Goal: Transaction & Acquisition: Subscribe to service/newsletter

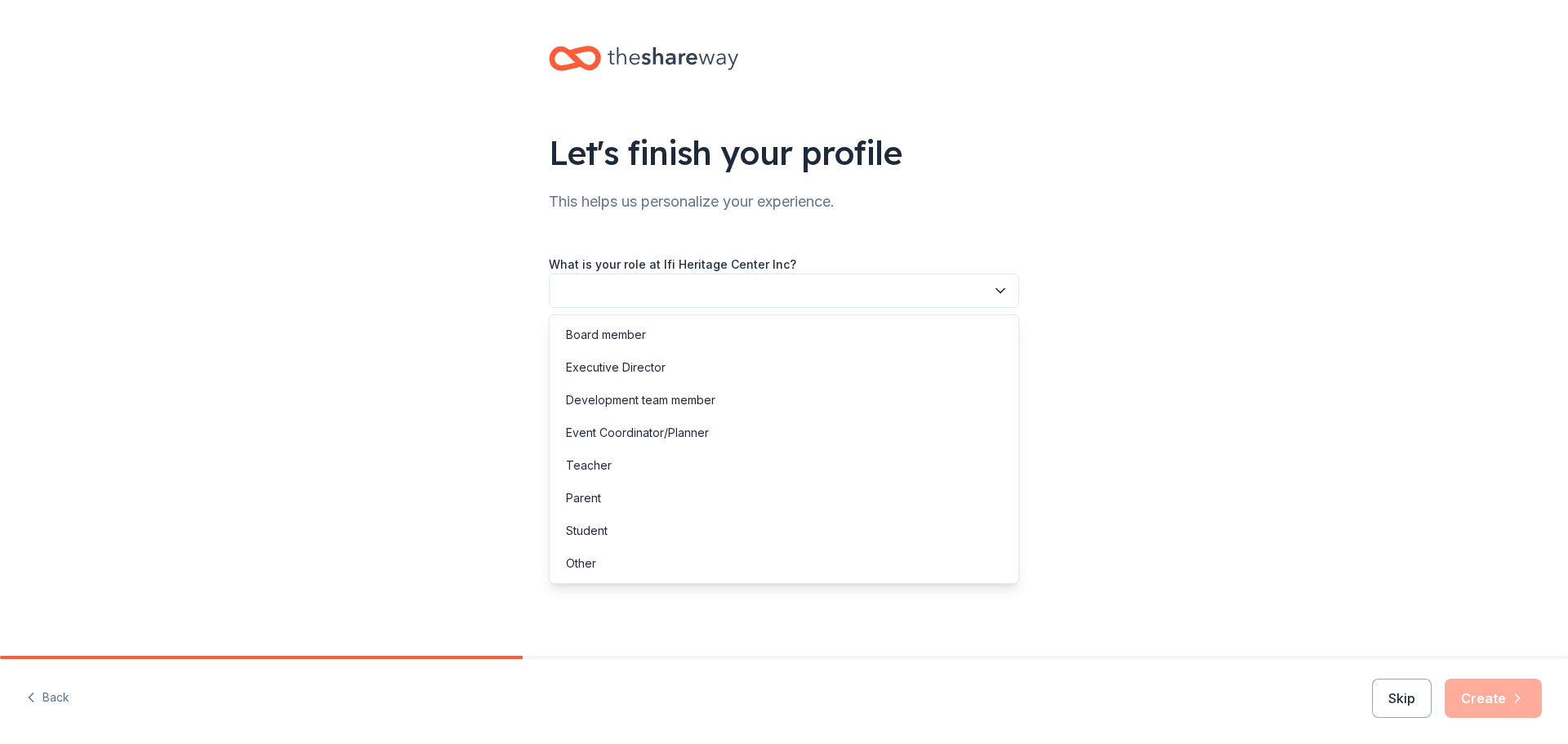
click at [996, 290] on icon "button" at bounding box center [1001, 291] width 17 height 17
click at [646, 367] on div "Executive Director" at bounding box center [616, 367] width 100 height 20
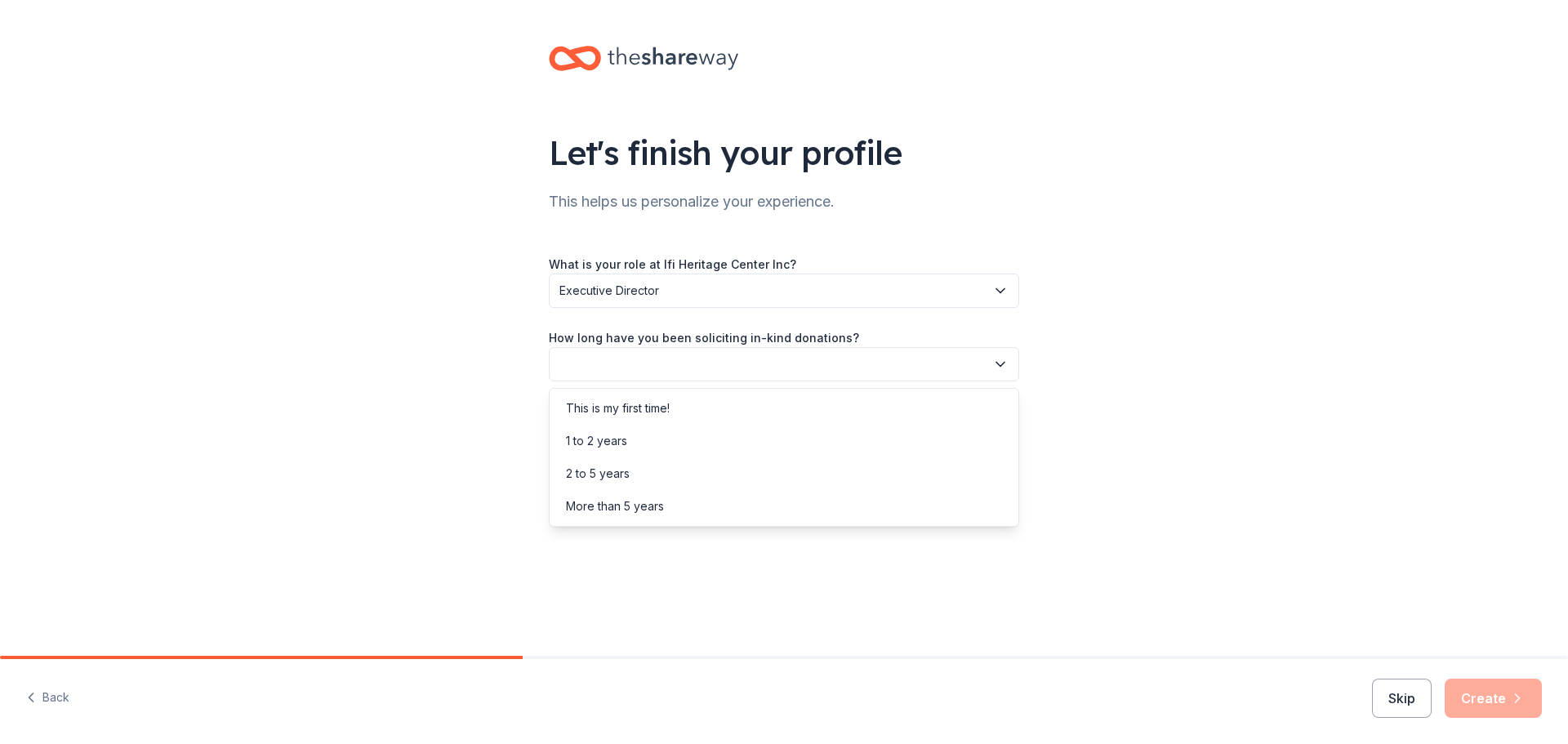
click at [1003, 362] on icon "button" at bounding box center [1001, 364] width 17 height 17
click at [656, 410] on div "This is my first time!" at bounding box center [617, 408] width 104 height 20
click at [997, 436] on icon "button" at bounding box center [1001, 437] width 17 height 17
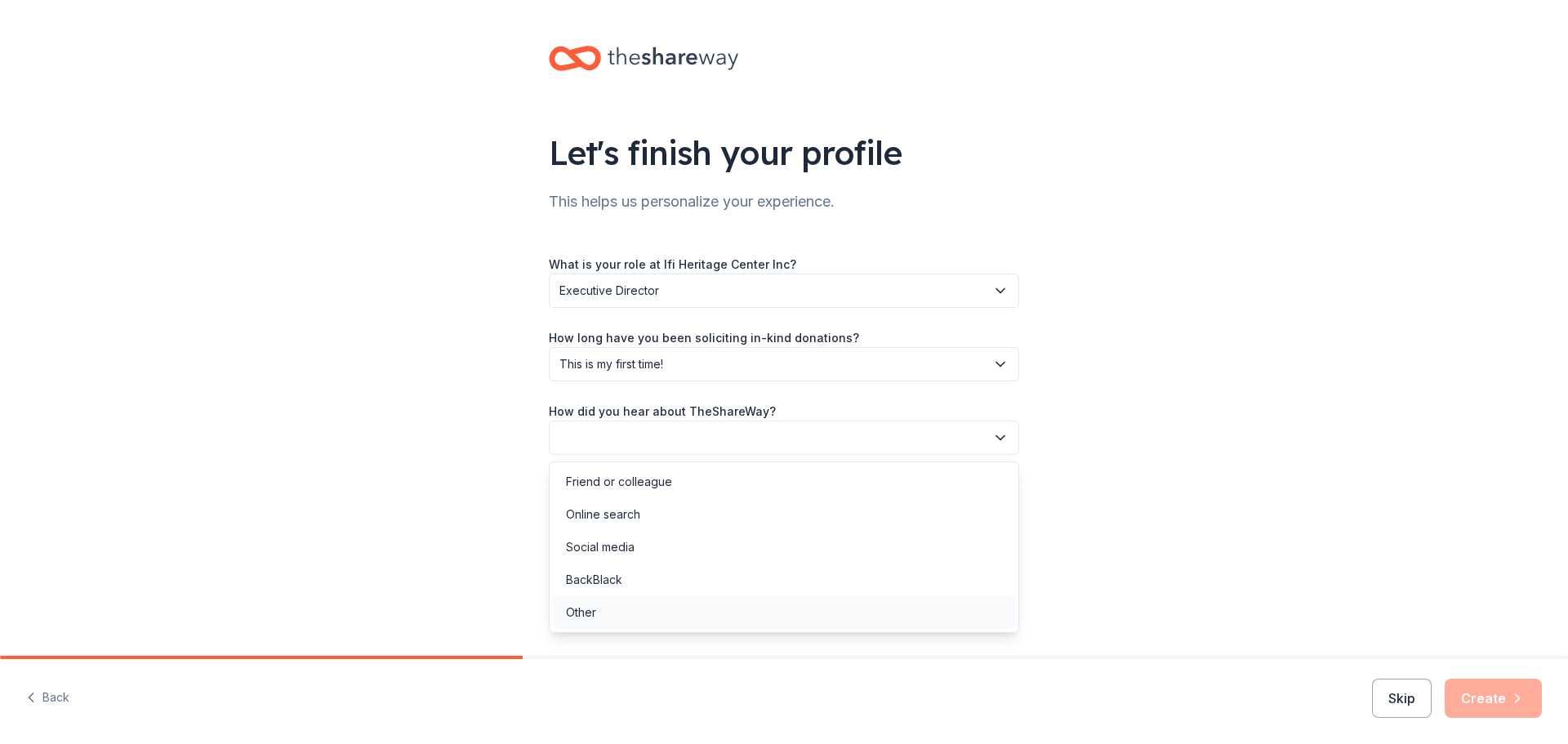
click at [587, 611] on div "Other" at bounding box center [581, 613] width 30 height 20
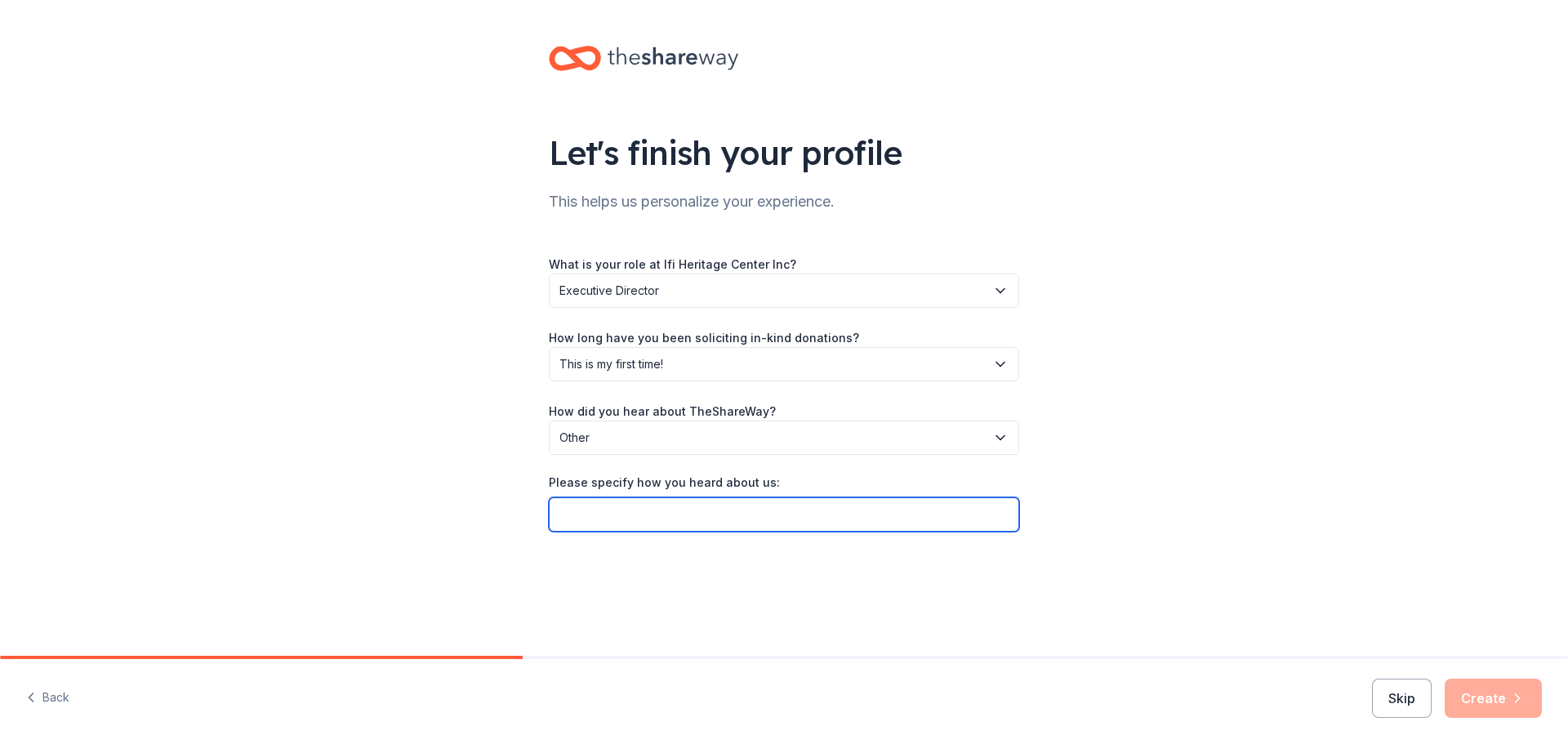
click at [624, 520] on input "Please specify how you heard about us:" at bounding box center [784, 514] width 471 height 34
type input "Nonprofit Collaborative Fundraising Bootcamp"
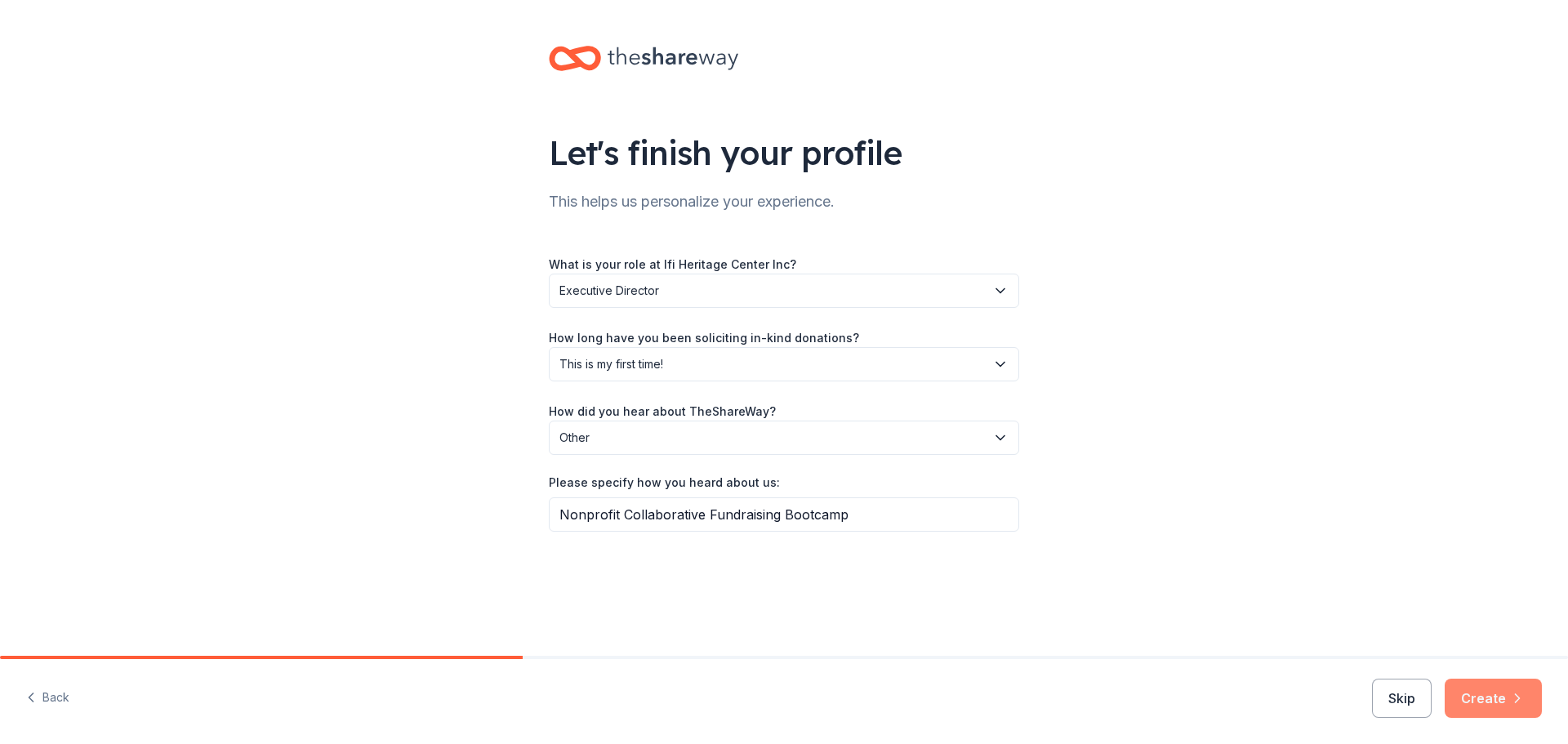
click at [1493, 699] on button "Create" at bounding box center [1493, 697] width 97 height 39
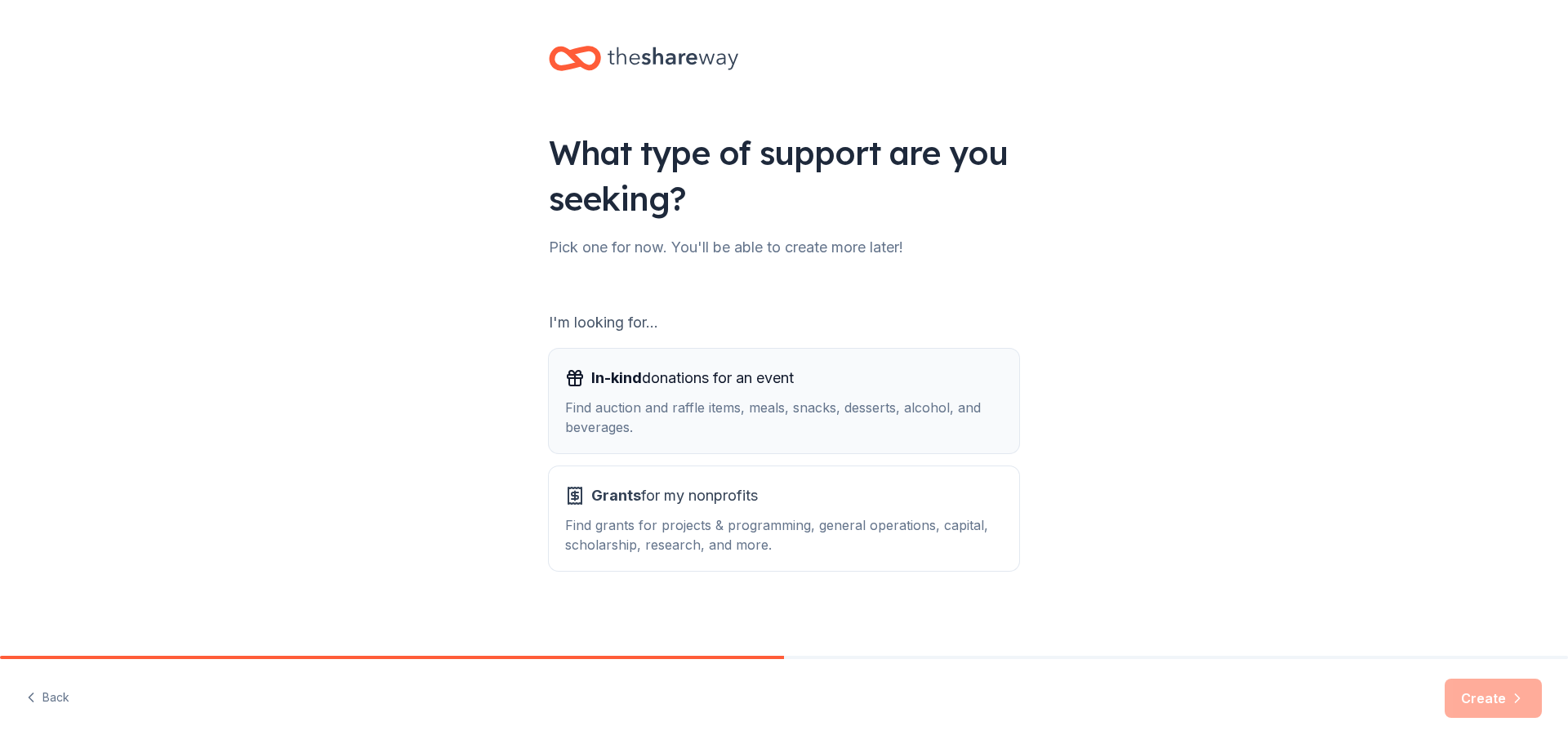
click at [616, 378] on span "In-kind" at bounding box center [616, 377] width 51 height 17
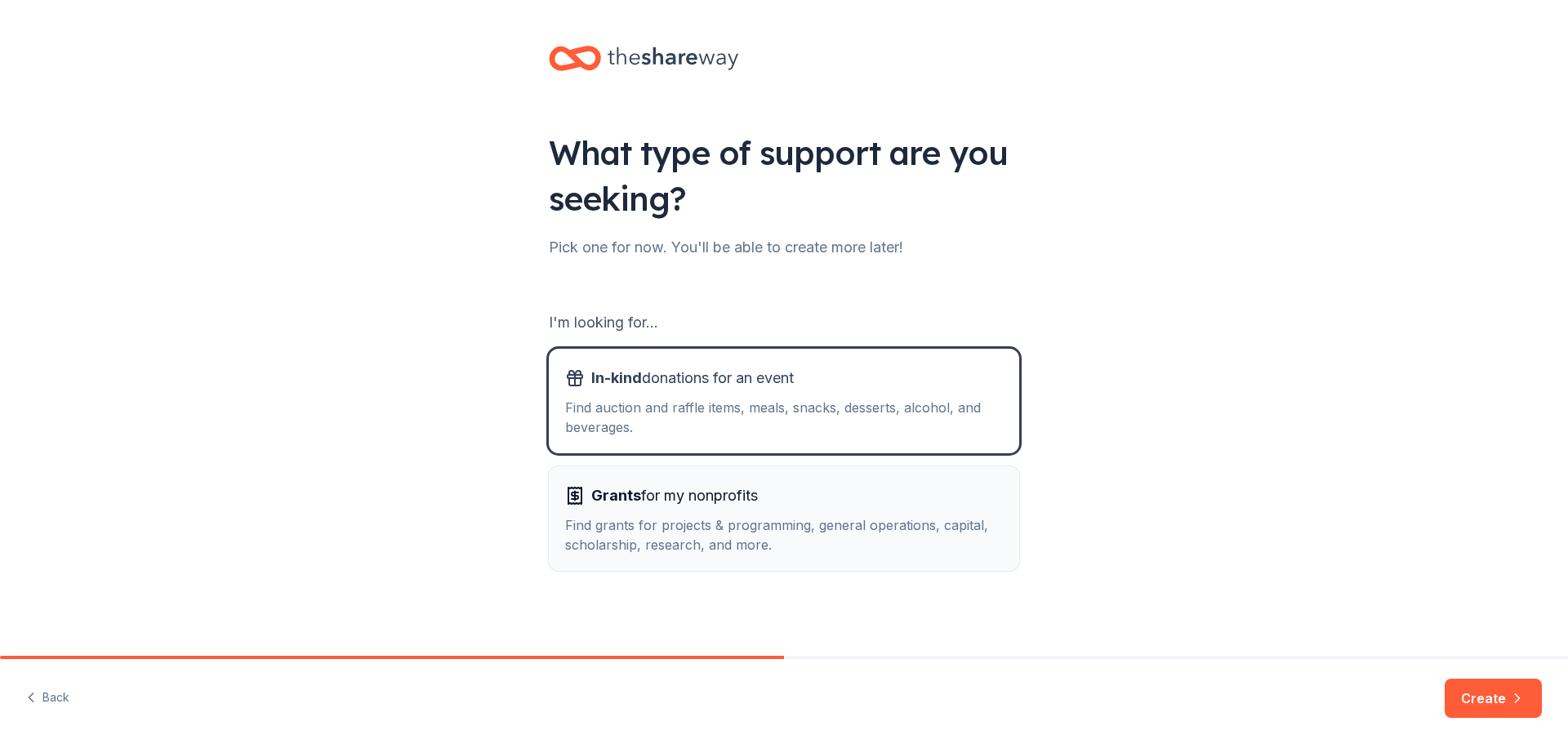
click at [620, 497] on span "Grants" at bounding box center [616, 495] width 50 height 17
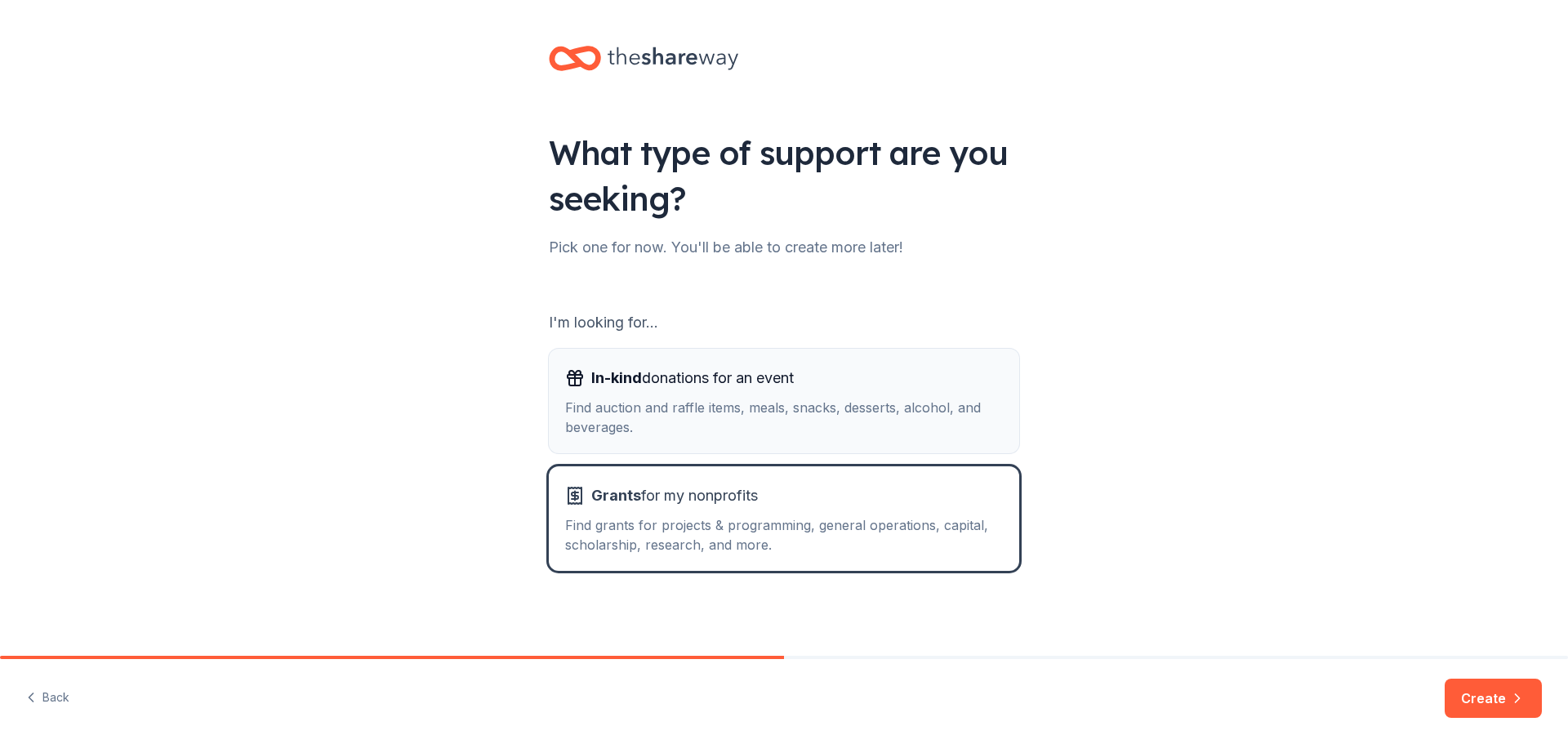
click at [618, 381] on span "In-kind" at bounding box center [616, 377] width 51 height 17
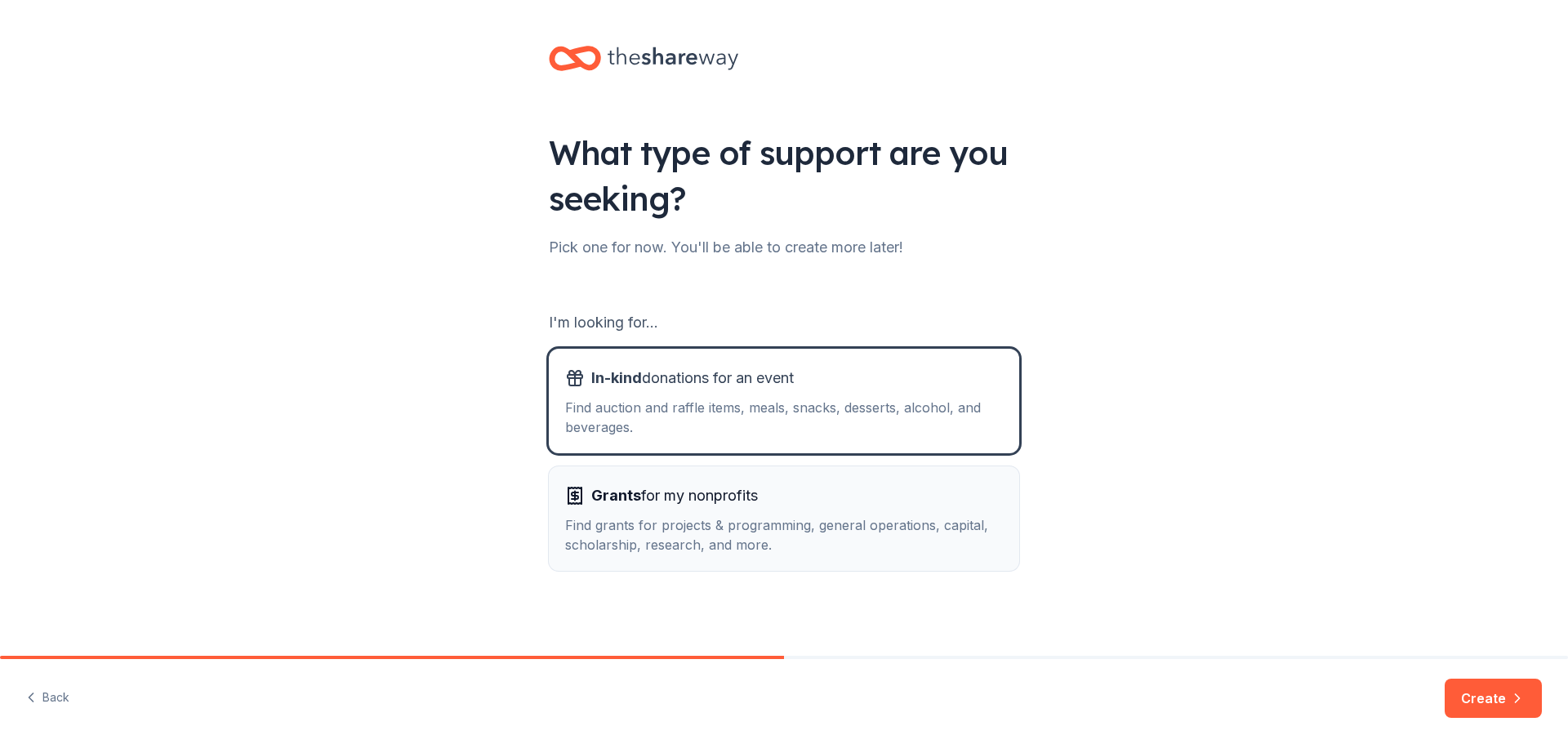
click at [616, 495] on span "Grants" at bounding box center [616, 495] width 50 height 17
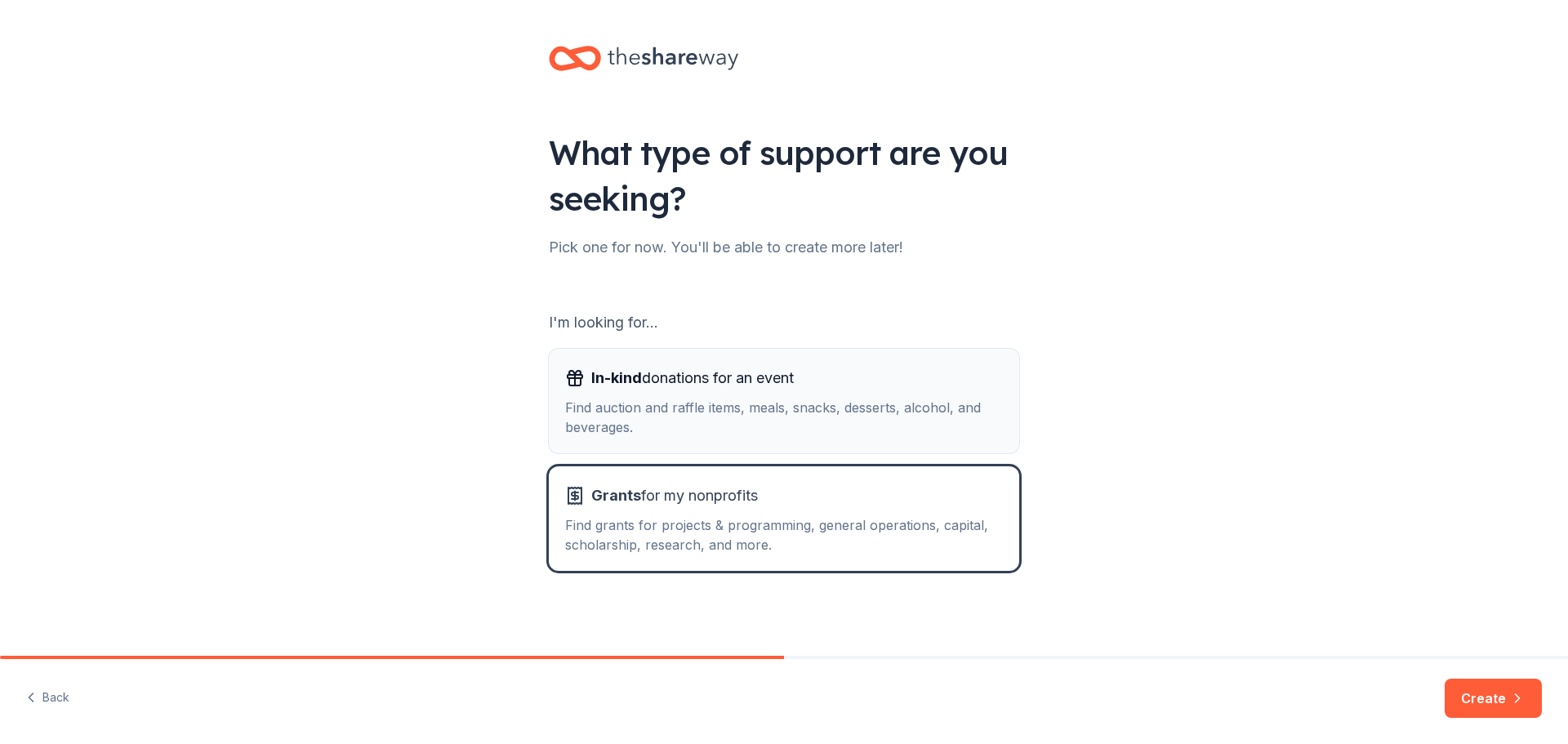
click at [621, 376] on span "In-kind" at bounding box center [616, 377] width 51 height 17
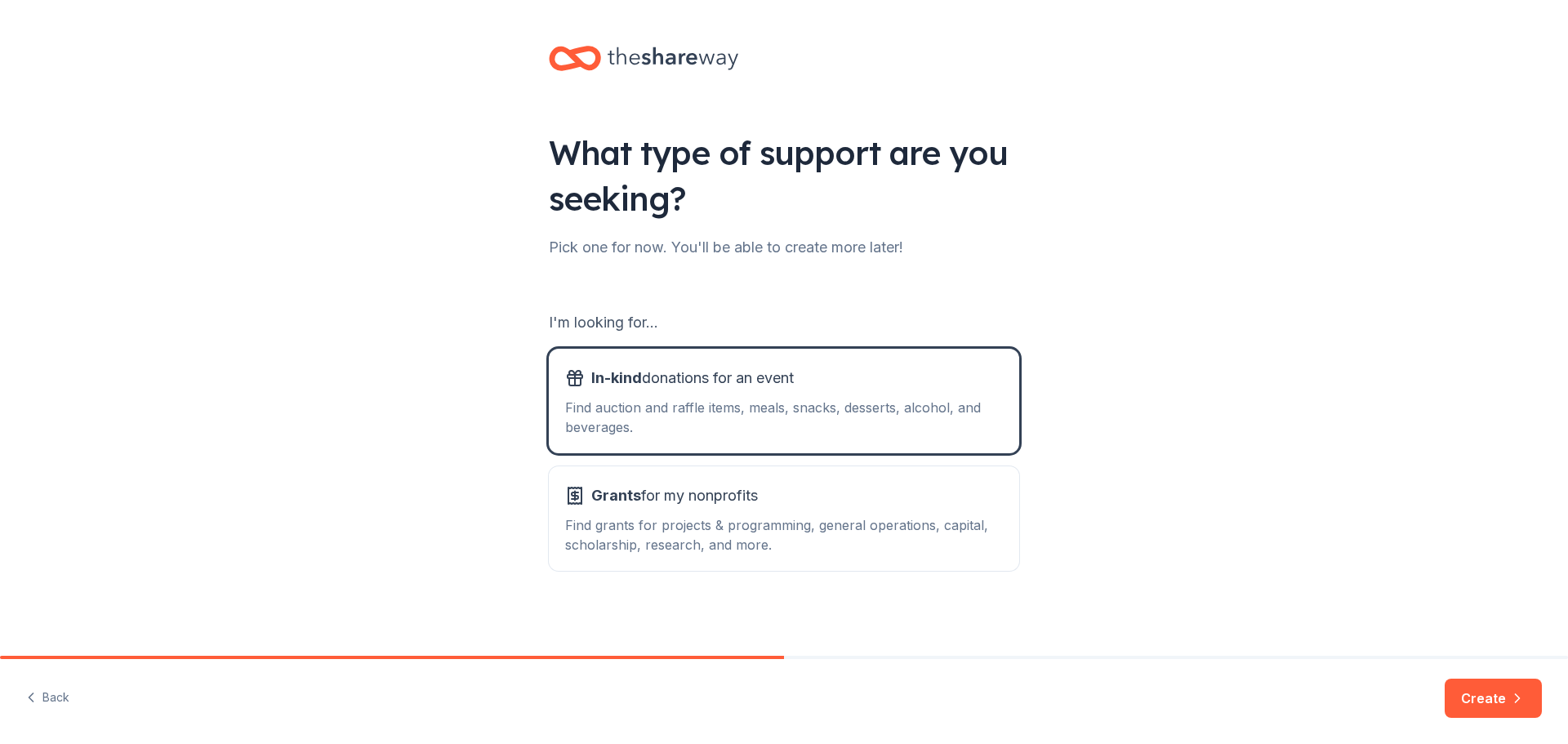
click at [1495, 697] on button "Create" at bounding box center [1493, 697] width 97 height 39
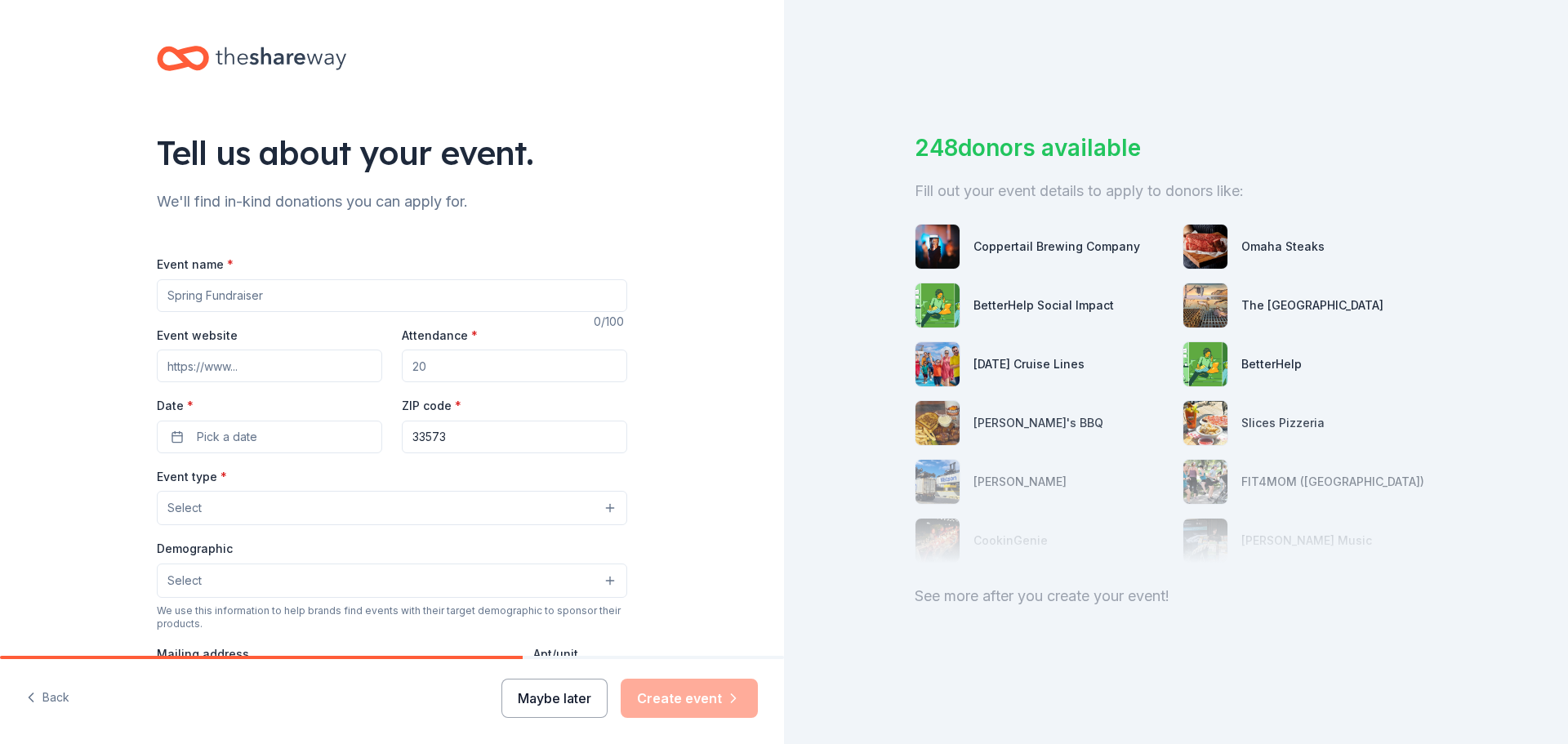
click at [572, 697] on button "Maybe later" at bounding box center [555, 697] width 106 height 39
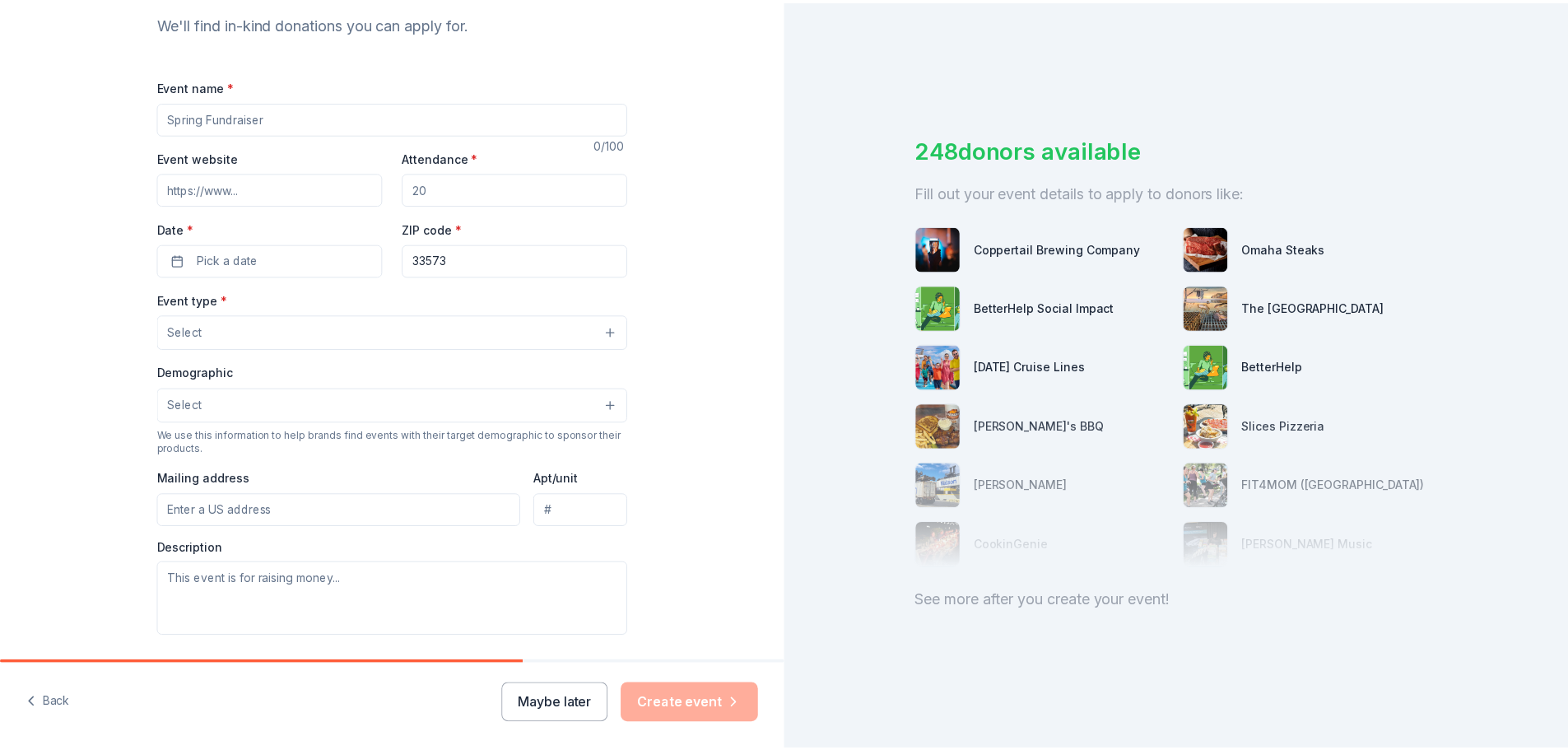
scroll to position [329, 0]
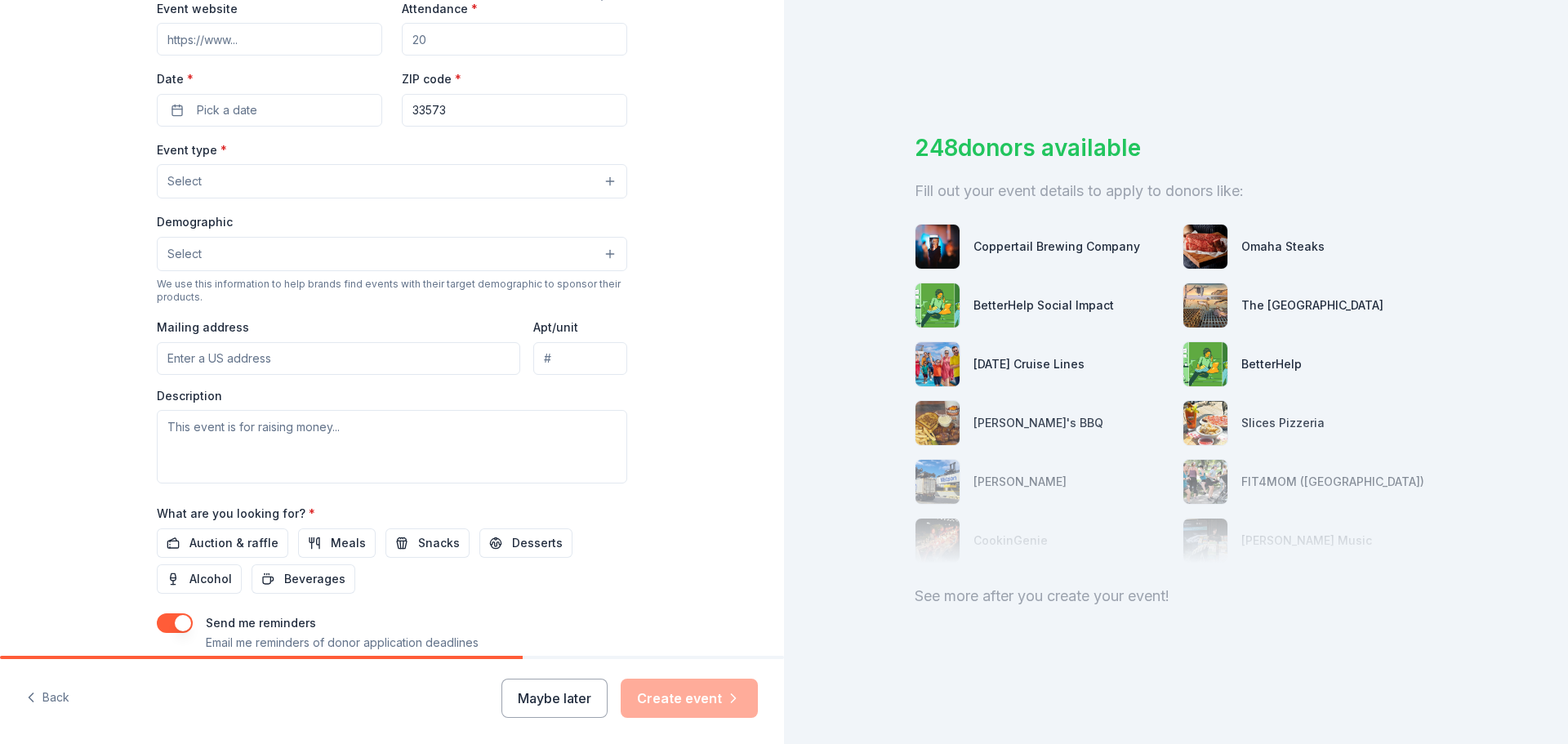
click at [1046, 597] on div "See more after you create your event!" at bounding box center [1176, 595] width 522 height 26
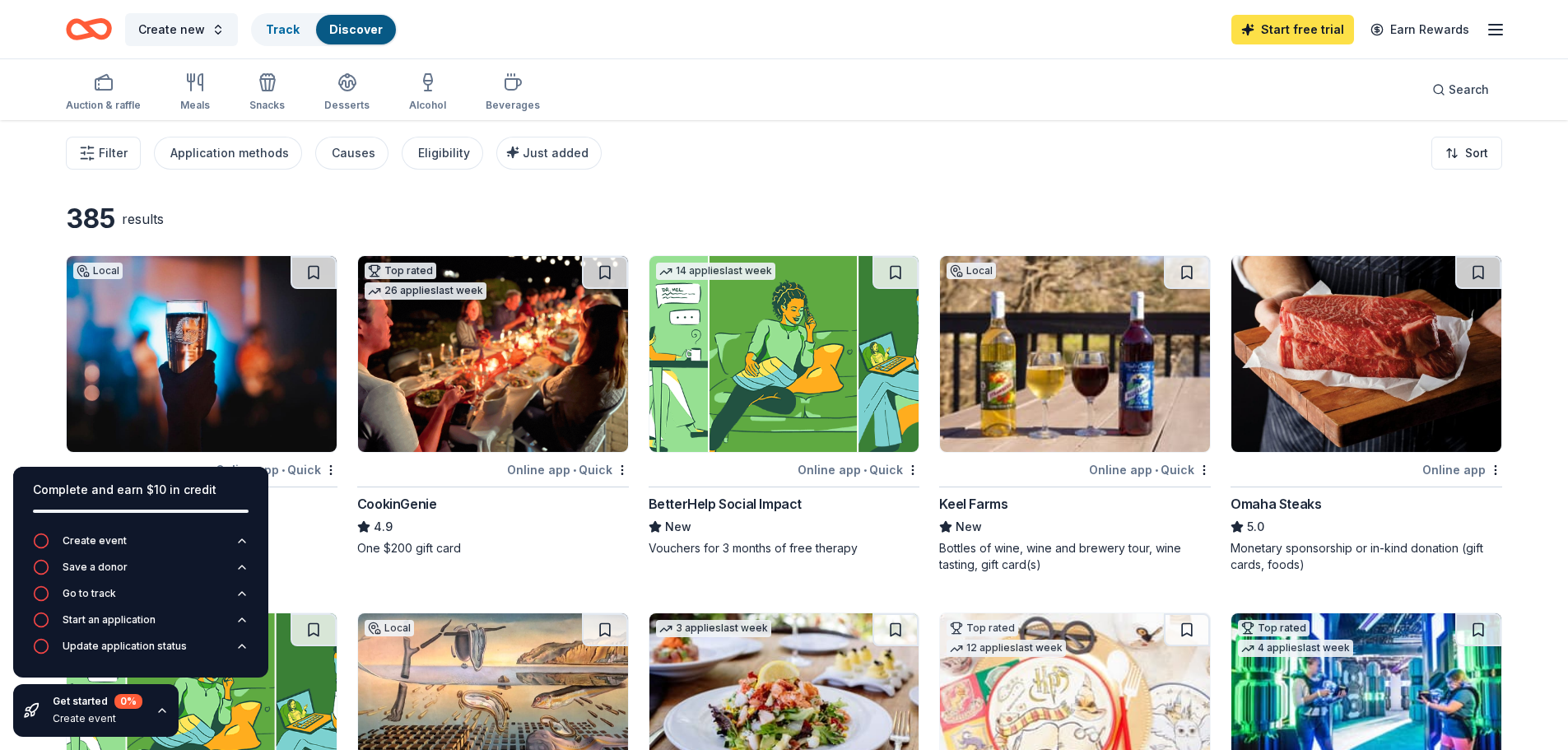
click at [1297, 30] on link "Start free trial" at bounding box center [1292, 29] width 122 height 29
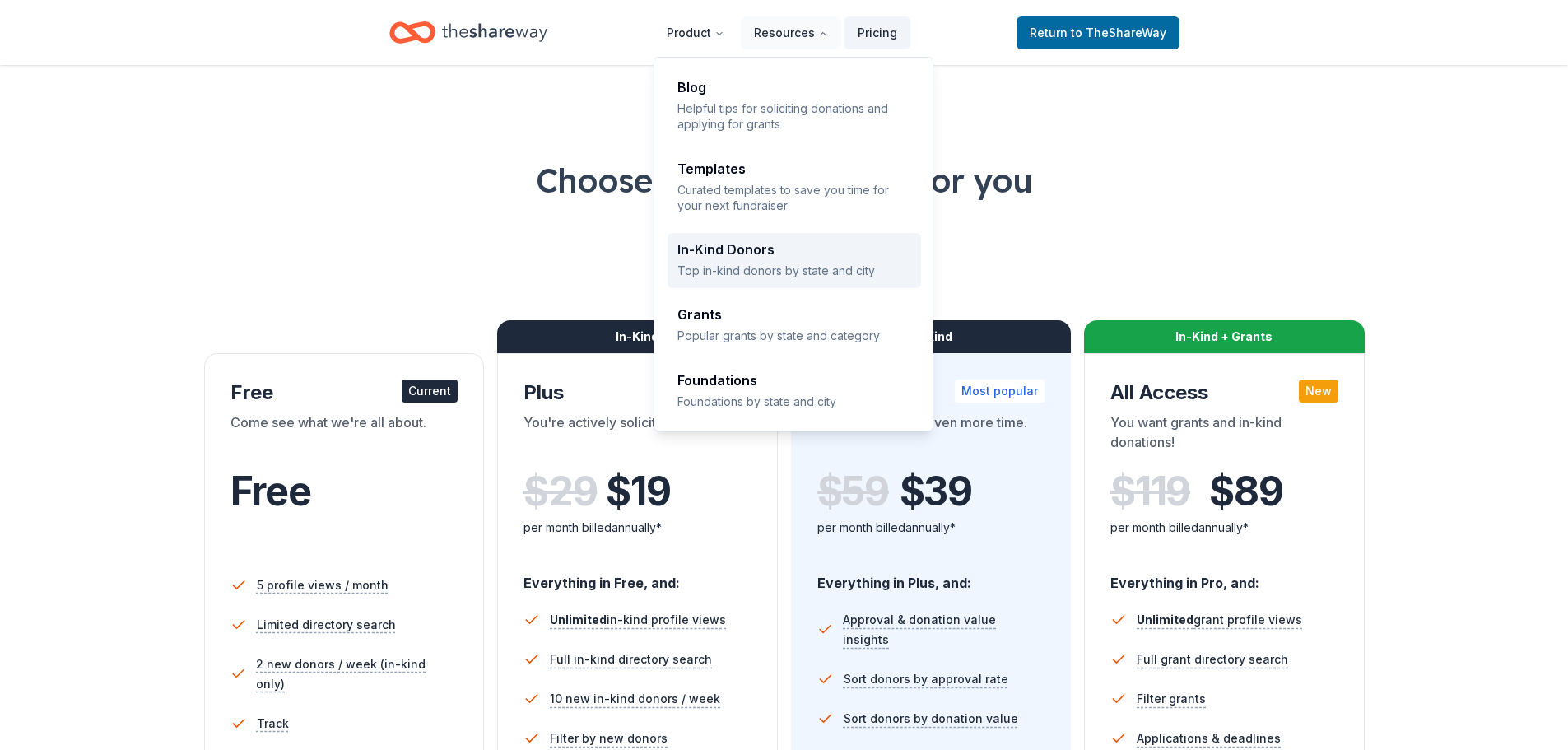
click at [748, 246] on div "In-Kind Donors" at bounding box center [794, 250] width 234 height 13
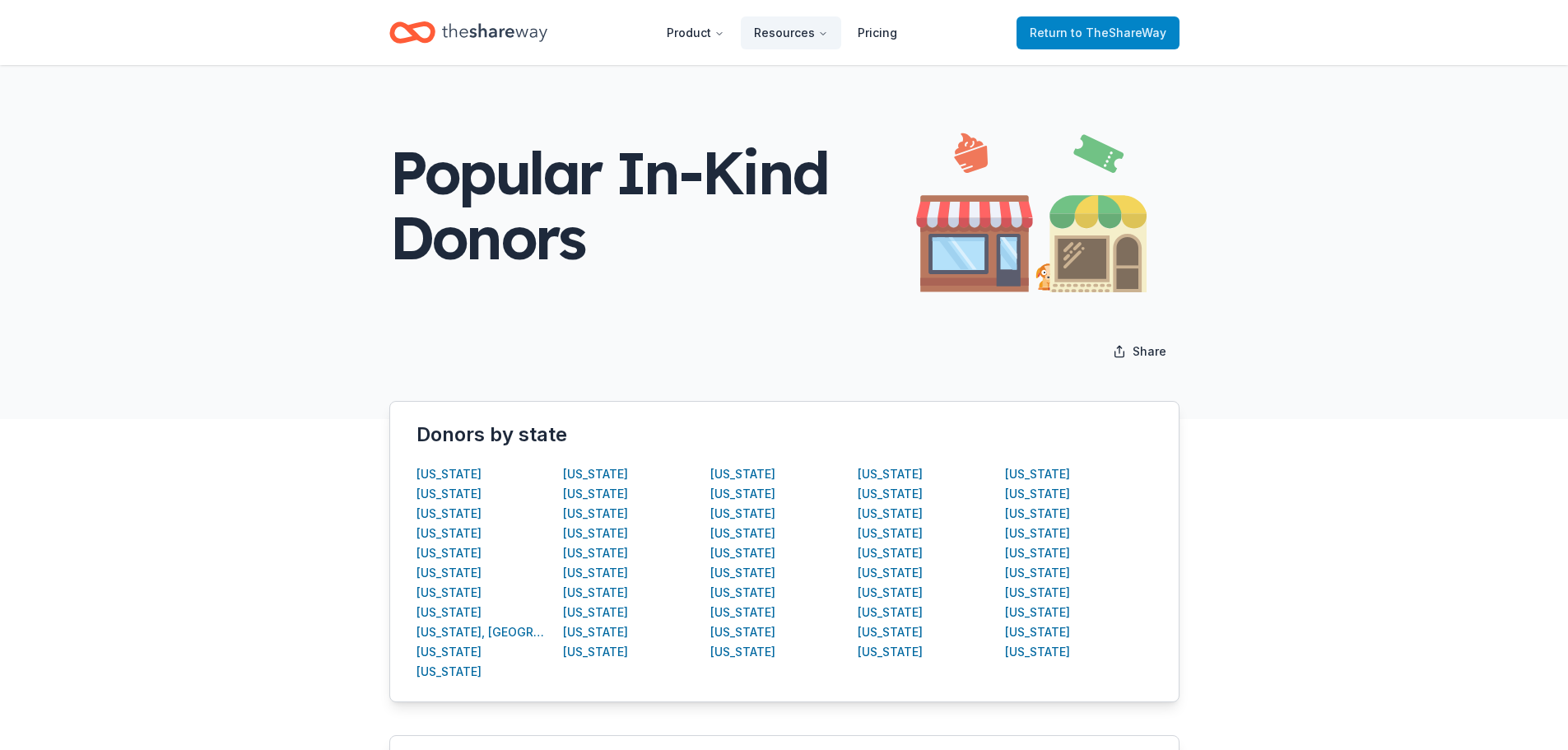
click at [1091, 35] on span "to TheShareWay" at bounding box center [1118, 32] width 96 height 14
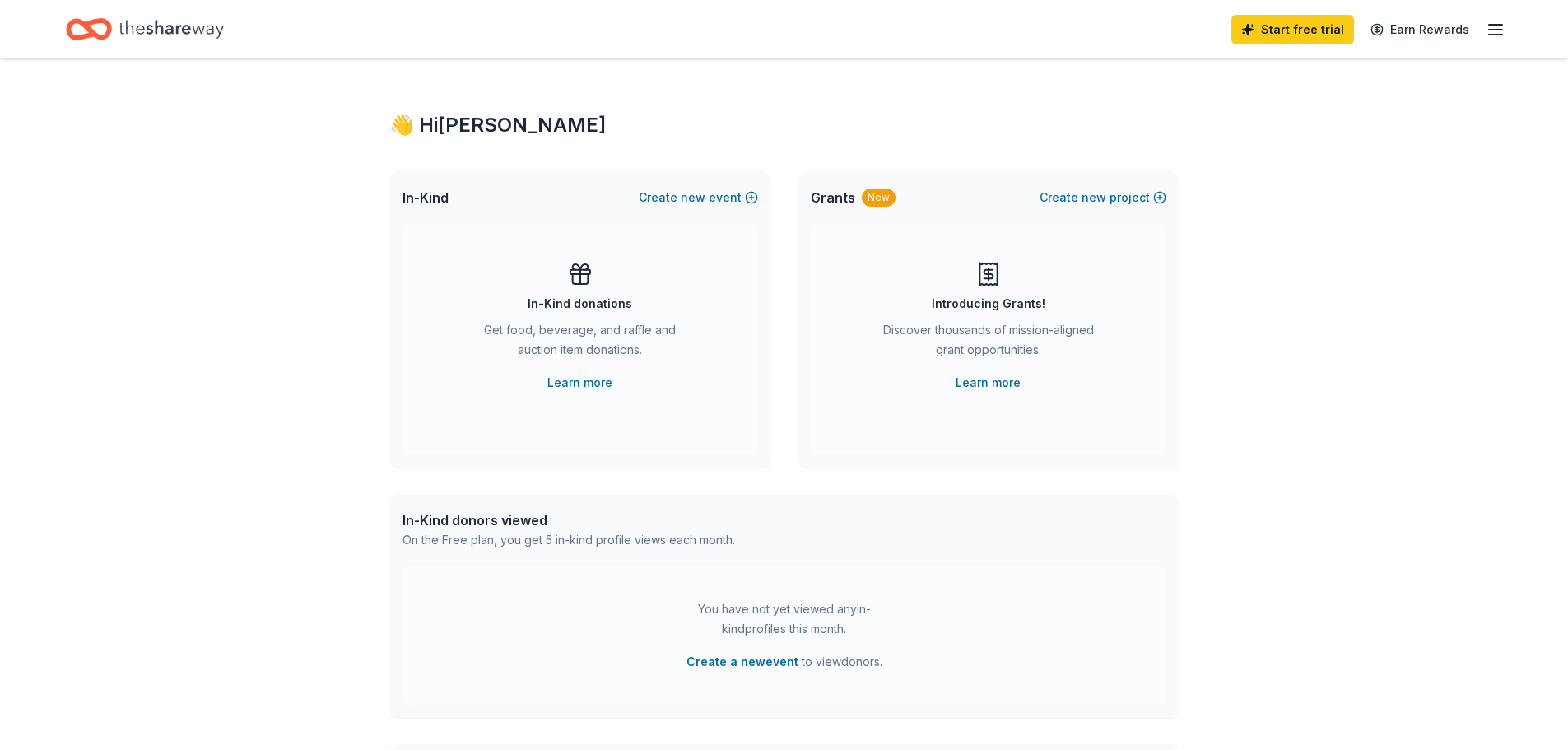
click at [619, 329] on div "Get food, beverage, and raffle and auction item donations." at bounding box center [580, 343] width 224 height 46
click at [583, 382] on link "Learn more" at bounding box center [580, 383] width 65 height 20
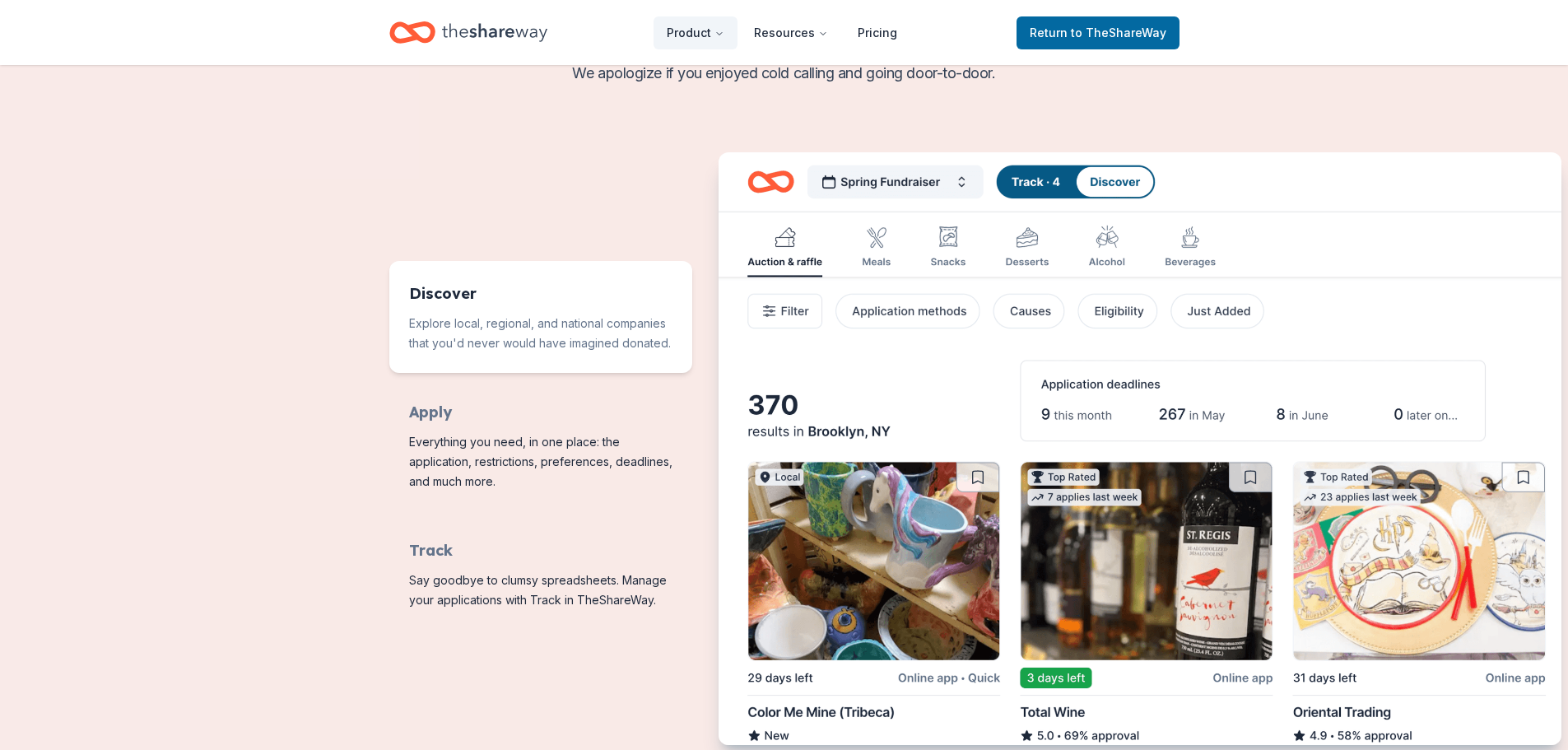
scroll to position [576, 0]
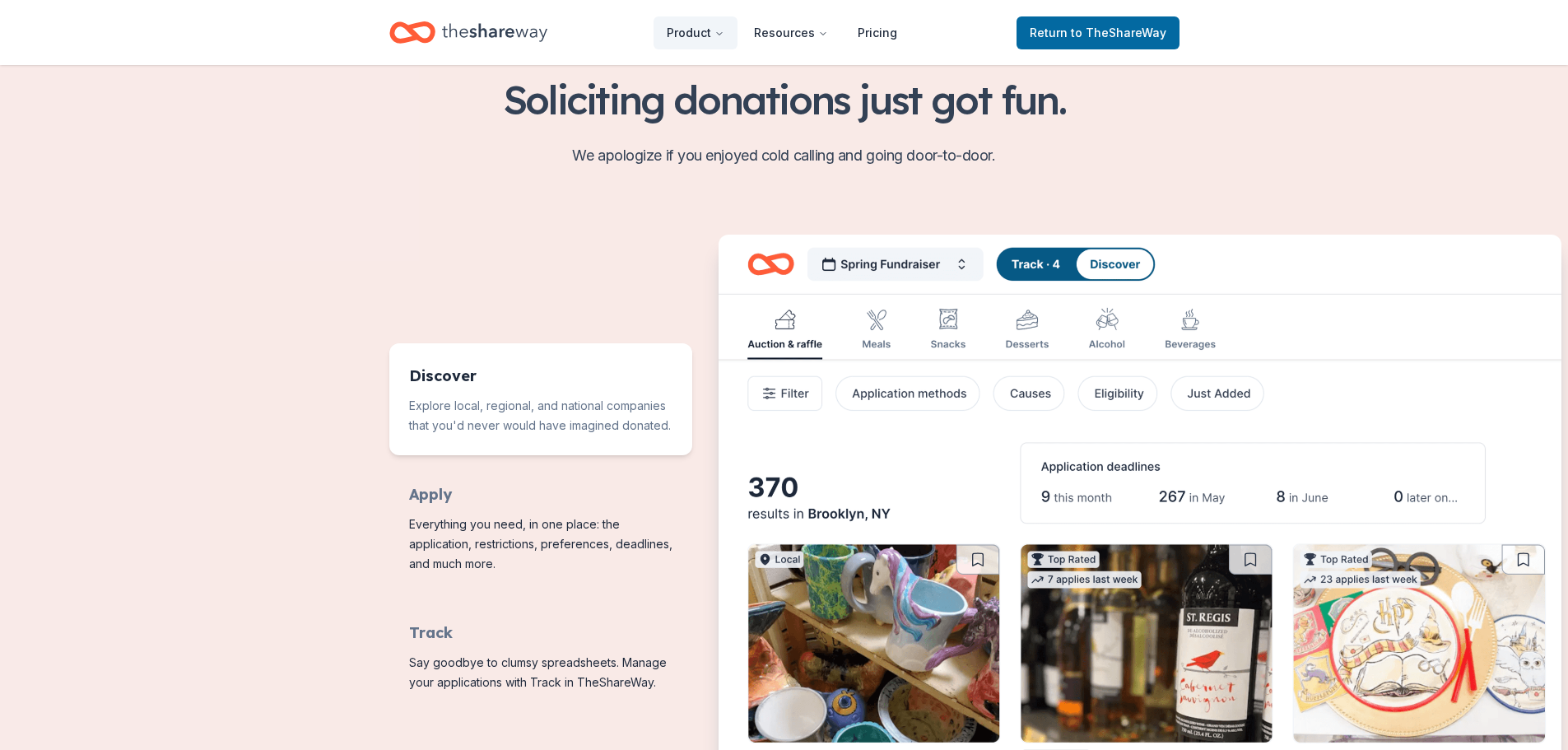
click at [1488, 283] on img "Features for running your books" at bounding box center [1139, 532] width 842 height 595
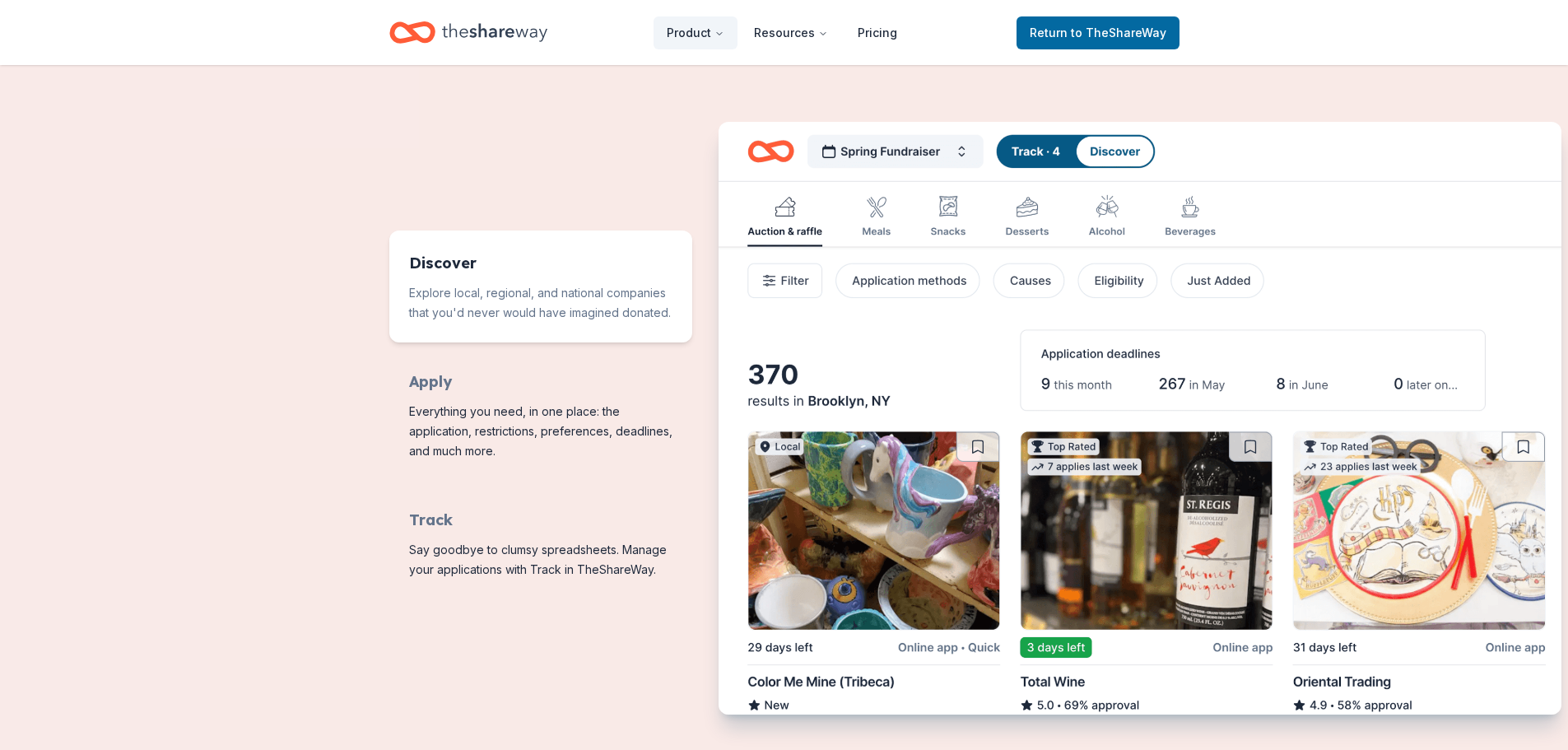
scroll to position [741, 0]
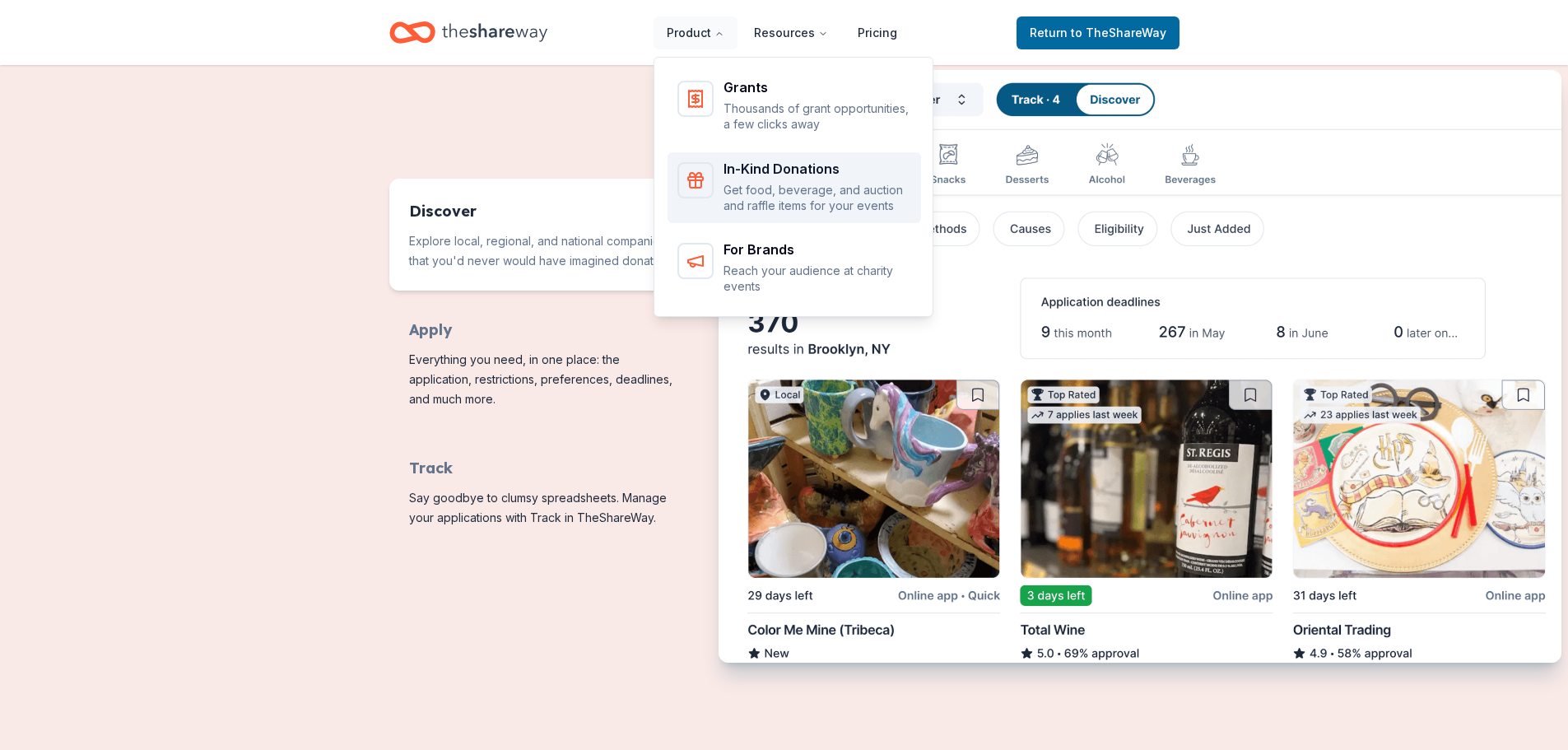
click at [755, 169] on div "In-Kind Donations" at bounding box center [817, 168] width 188 height 13
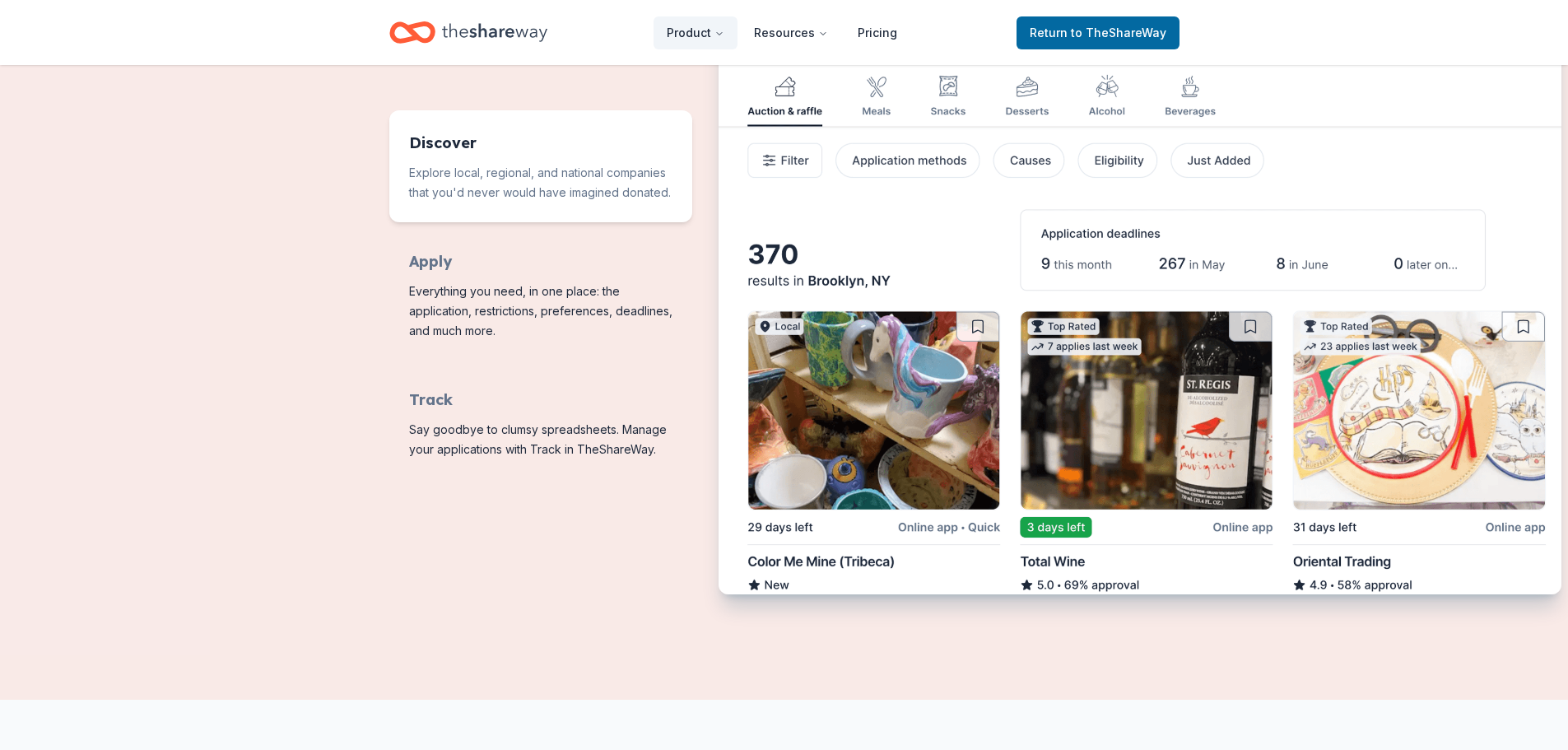
scroll to position [823, 0]
